Goal: Transaction & Acquisition: Download file/media

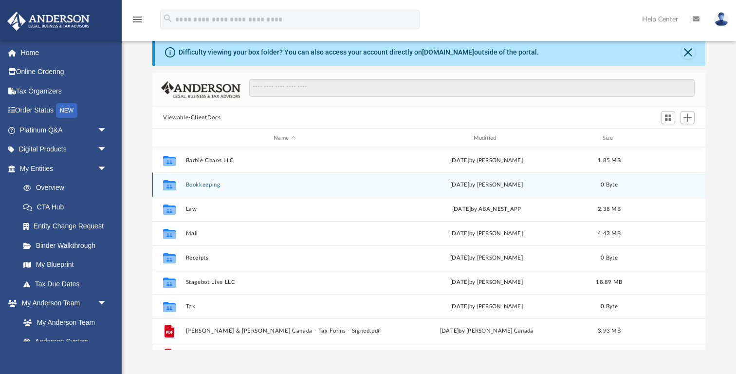
scroll to position [221, 552]
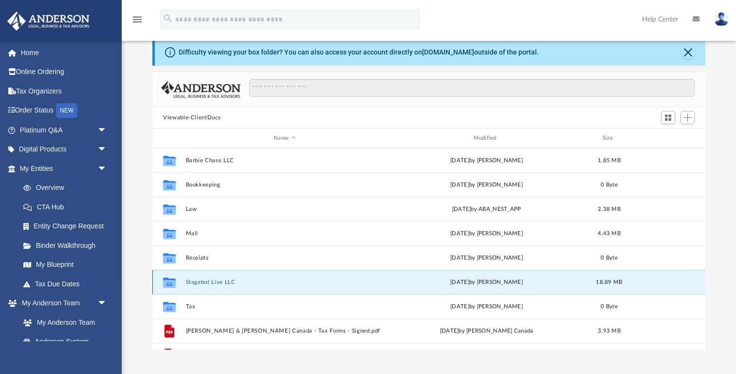
click at [228, 283] on button "Stagebot Live LLC" at bounding box center [285, 282] width 198 height 6
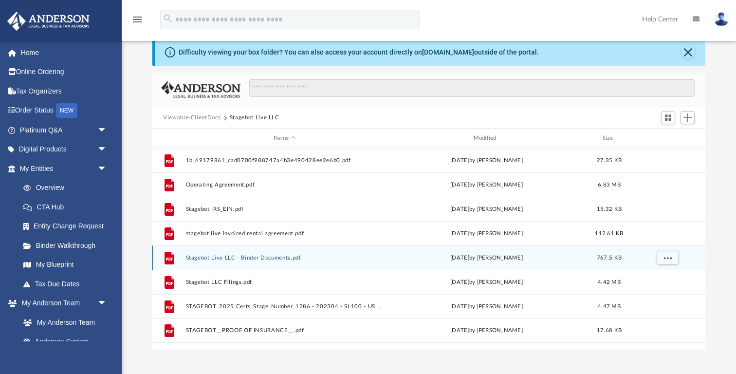
click at [271, 254] on button "Stagebot Live LLC - Binder Documents.pdf" at bounding box center [285, 257] width 198 height 6
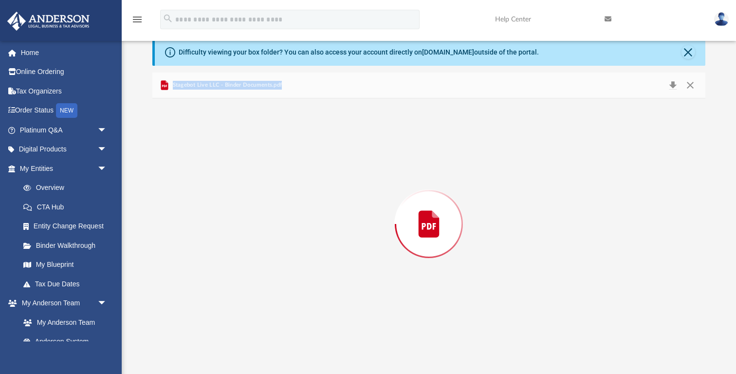
click at [271, 254] on div "Preview" at bounding box center [428, 223] width 553 height 251
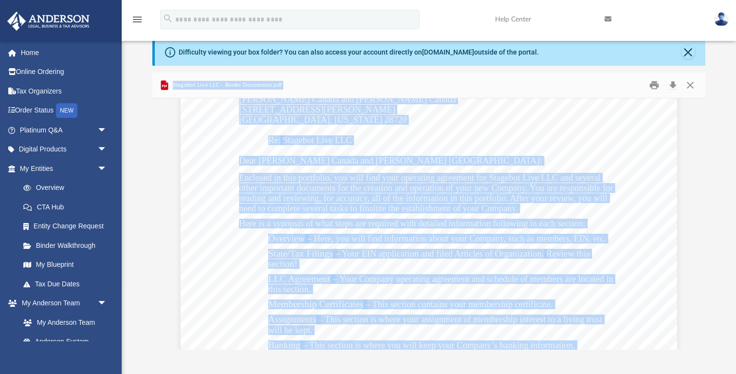
scroll to position [79, 0]
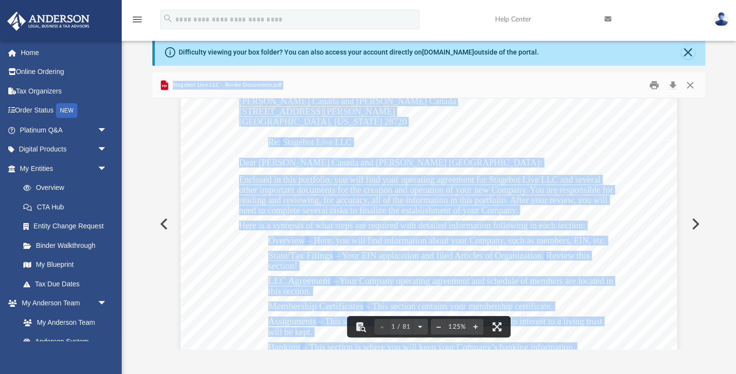
click at [163, 225] on button "Preview" at bounding box center [162, 223] width 21 height 27
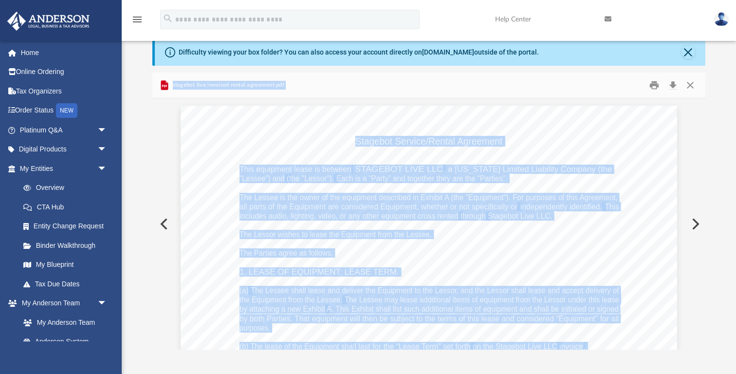
click at [165, 225] on button "Preview" at bounding box center [162, 223] width 21 height 27
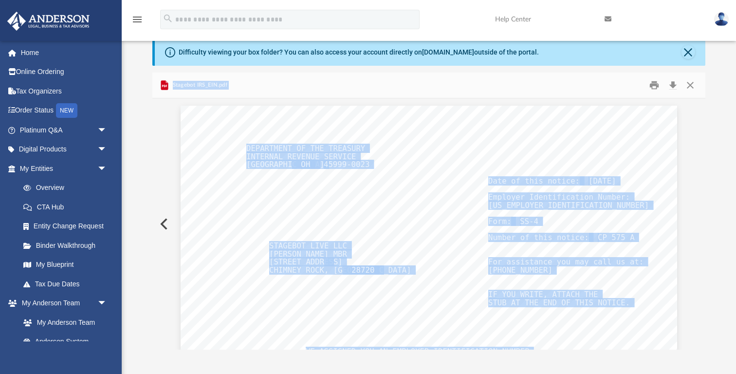
click at [165, 225] on button "Preview" at bounding box center [162, 223] width 21 height 27
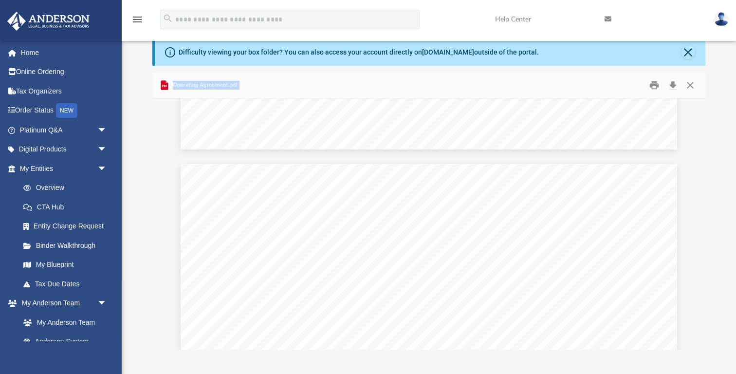
scroll to position [1242, 0]
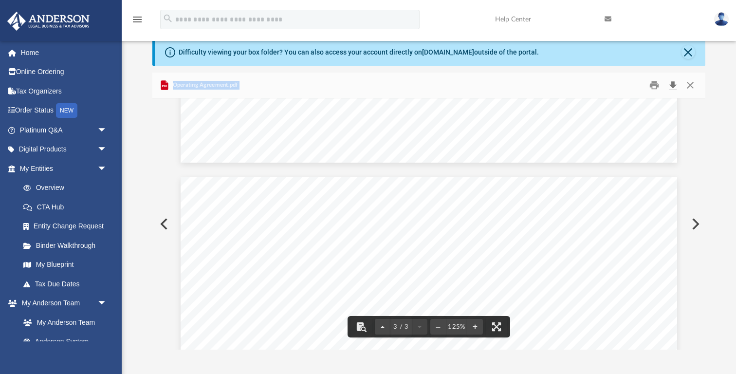
click at [671, 84] on button "Download" at bounding box center [673, 85] width 18 height 15
click at [162, 225] on button "Preview" at bounding box center [162, 223] width 21 height 27
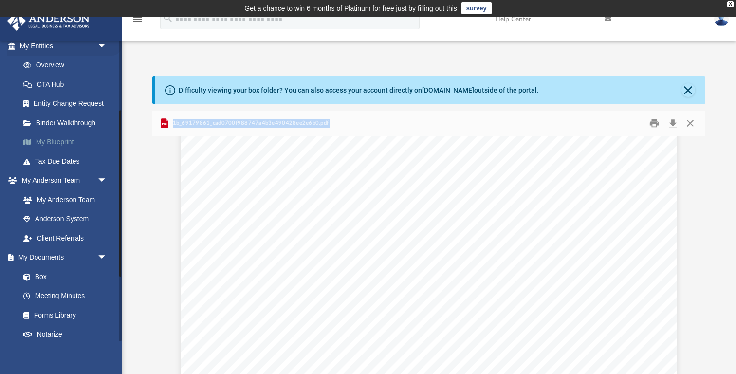
scroll to position [126, 0]
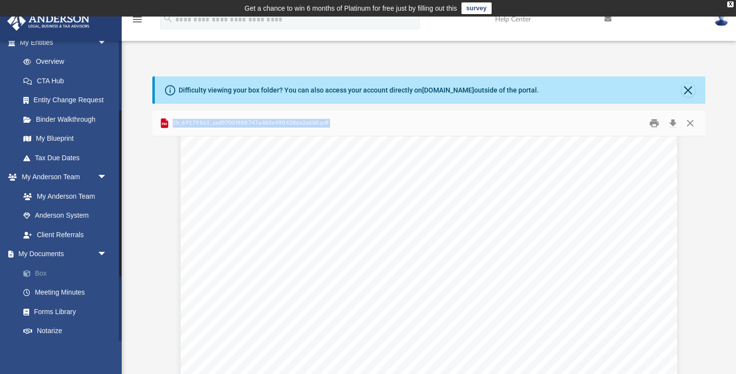
click at [87, 269] on link "Box" at bounding box center [68, 272] width 108 height 19
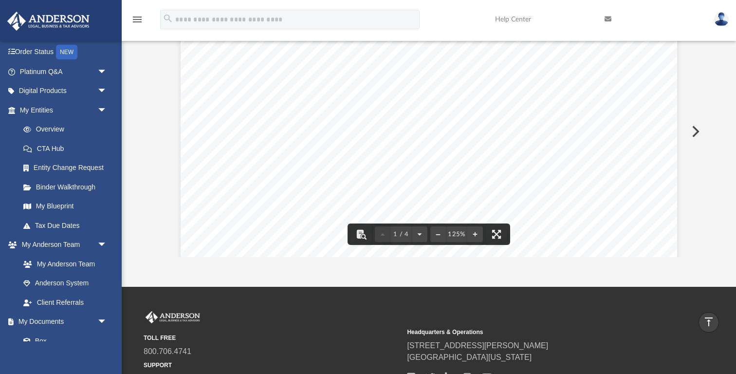
scroll to position [0, 0]
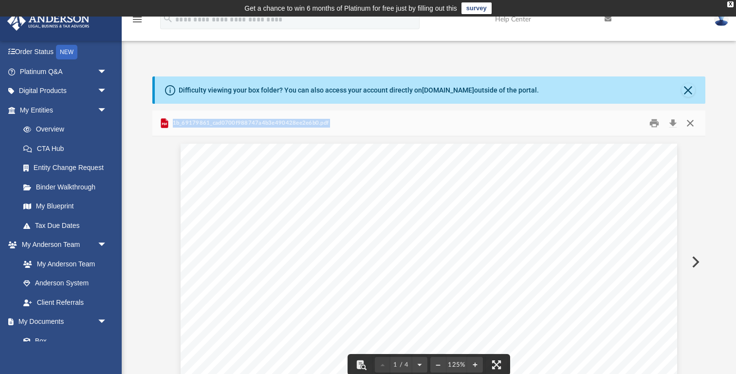
click at [685, 122] on button "Close" at bounding box center [690, 123] width 18 height 15
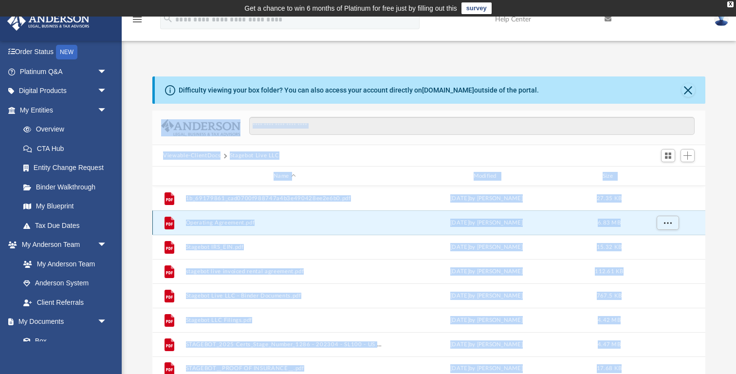
click at [295, 220] on button "Operating Agreement.pdf" at bounding box center [285, 222] width 198 height 6
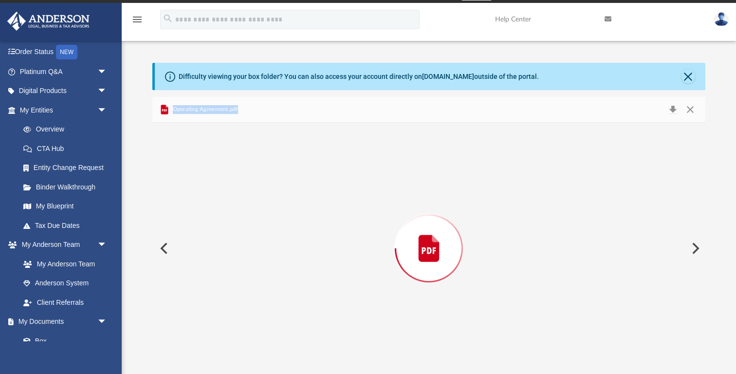
scroll to position [1313, 0]
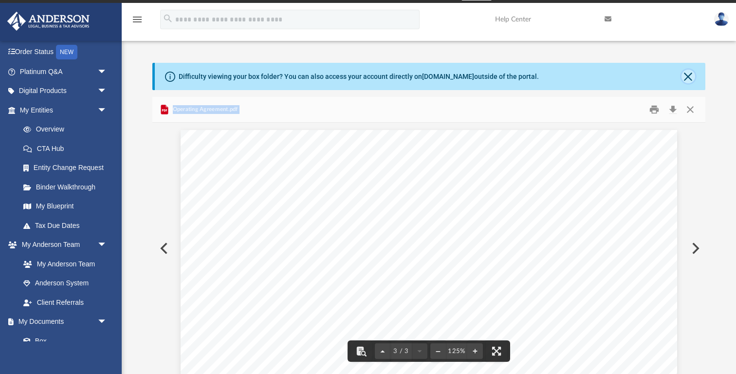
click at [686, 75] on button "Close" at bounding box center [688, 77] width 14 height 14
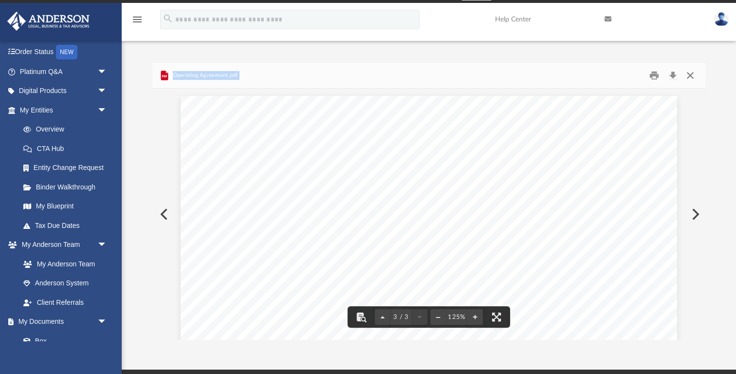
click at [690, 75] on button "Close" at bounding box center [690, 75] width 18 height 15
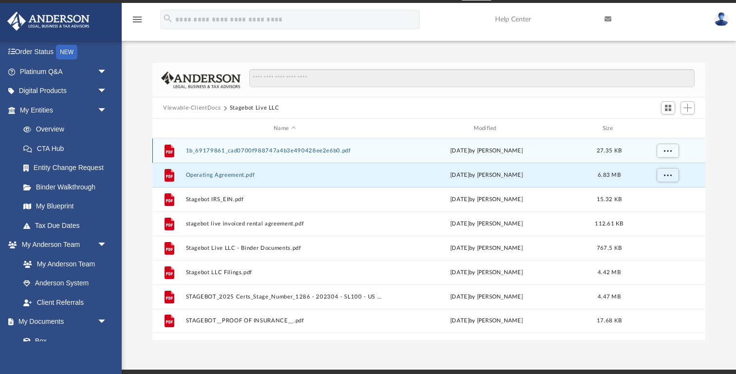
click at [460, 154] on div "[DATE] by [PERSON_NAME]" at bounding box center [487, 150] width 198 height 9
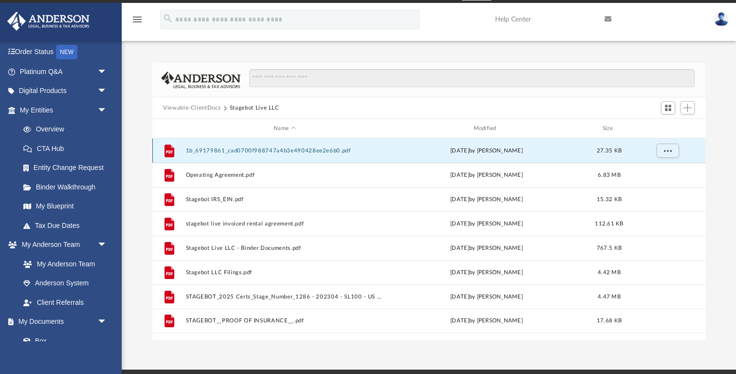
click at [460, 154] on div "[DATE] by [PERSON_NAME]" at bounding box center [487, 150] width 198 height 9
click at [348, 150] on button "1b_69179861_cad0700f988747a4b3e490428ee2e6b0.pdf" at bounding box center [285, 150] width 198 height 6
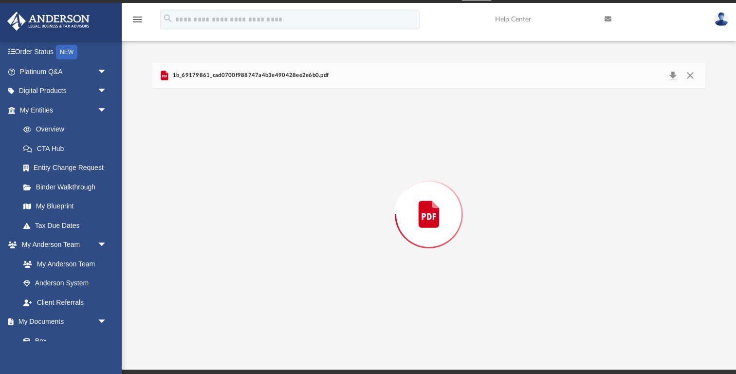
click at [348, 150] on div "Preview" at bounding box center [428, 214] width 553 height 251
